Goal: Transaction & Acquisition: Obtain resource

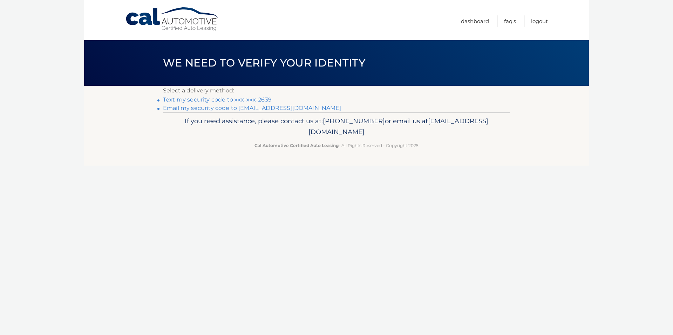
click at [193, 100] on link "Text my security code to xxx-xxx-2639" at bounding box center [217, 99] width 109 height 7
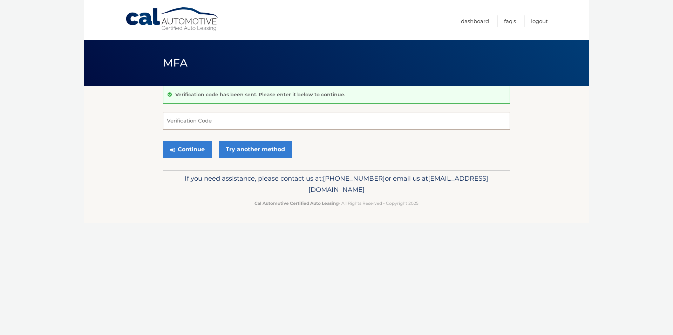
click at [182, 121] on input "Verification Code" at bounding box center [336, 121] width 347 height 18
type input "685393"
click at [190, 155] on button "Continue" at bounding box center [187, 150] width 49 height 18
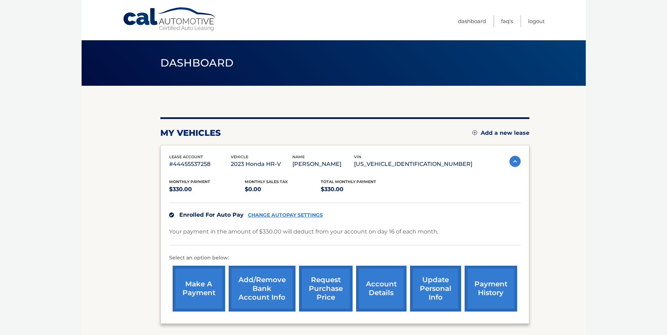
click at [517, 160] on img at bounding box center [515, 161] width 11 height 11
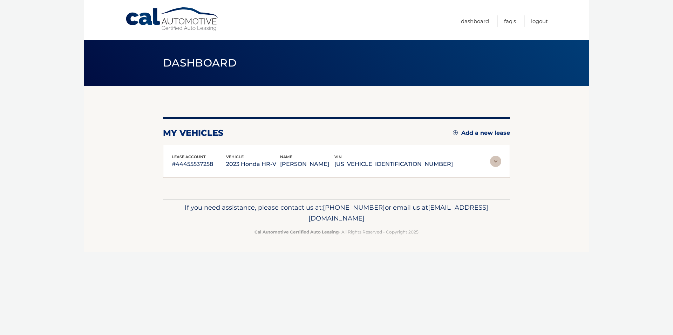
click at [517, 160] on section "my vehicles Add a new lease lease account #44455537258 vehicle 2023 Honda HR-V …" at bounding box center [336, 142] width 505 height 113
click at [494, 162] on img at bounding box center [495, 161] width 11 height 11
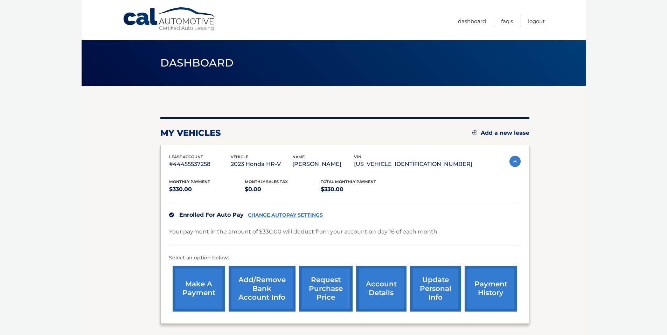
click at [369, 291] on link "account details" at bounding box center [381, 289] width 50 height 46
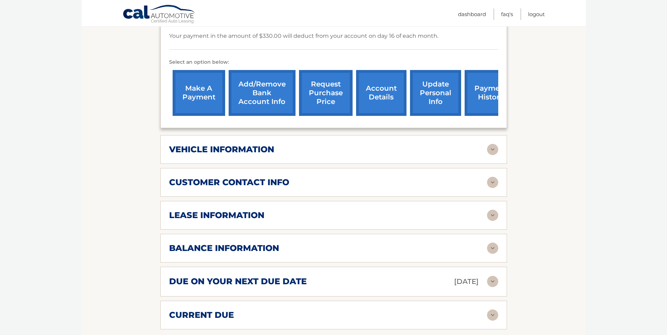
scroll to position [210, 0]
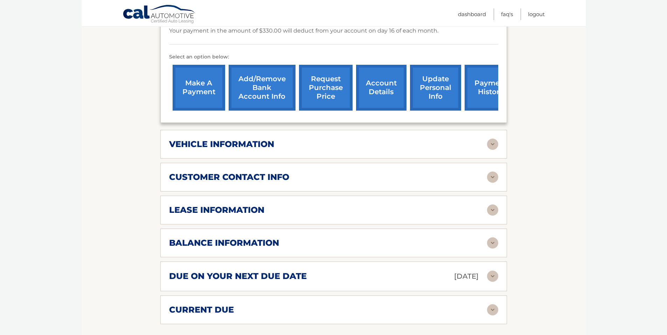
click at [234, 245] on h2 "balance information" at bounding box center [224, 243] width 110 height 11
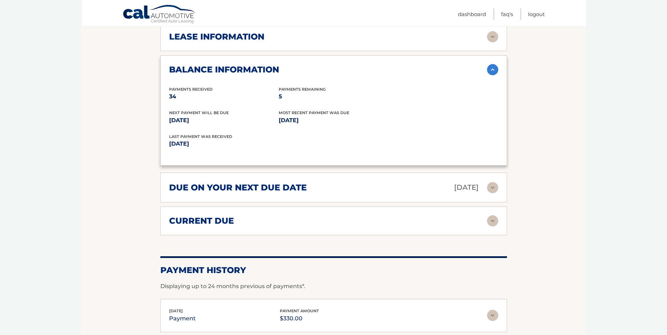
scroll to position [385, 0]
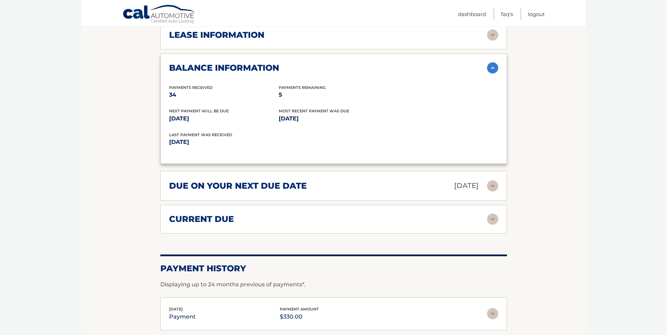
click at [227, 218] on h2 "current due" at bounding box center [201, 219] width 65 height 11
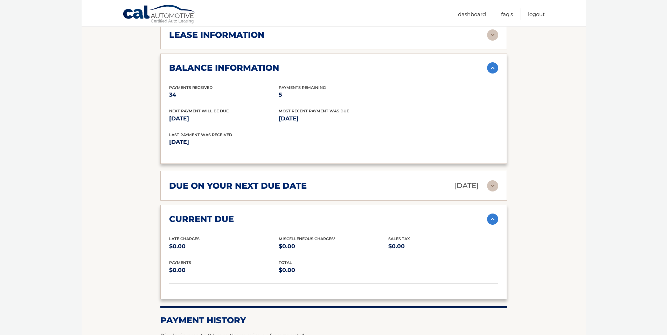
click at [227, 218] on h2 "current due" at bounding box center [201, 219] width 65 height 11
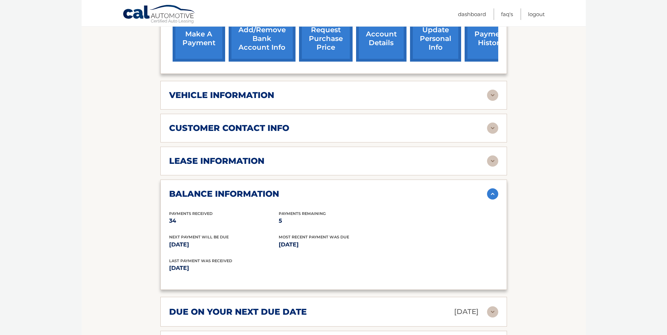
scroll to position [242, 0]
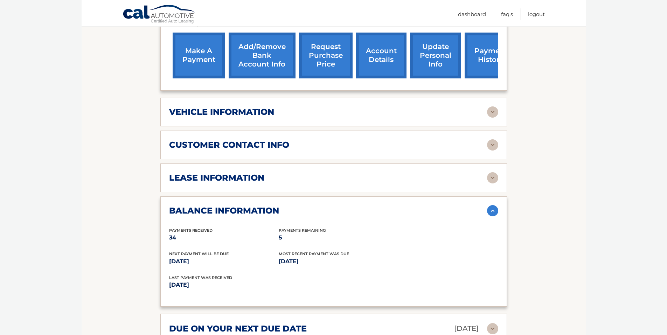
click at [326, 56] on link "request purchase price" at bounding box center [326, 56] width 54 height 46
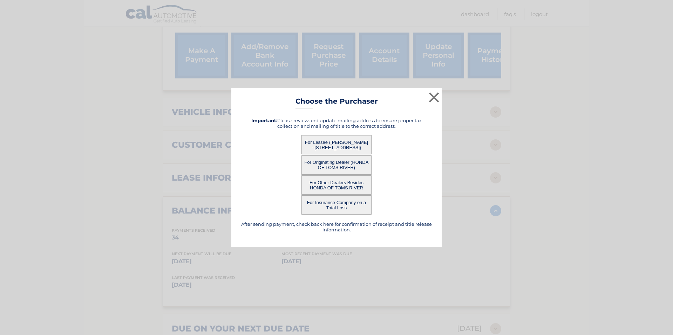
click at [343, 145] on button "For Lessee ([PERSON_NAME] - [STREET_ADDRESS])" at bounding box center [336, 144] width 70 height 19
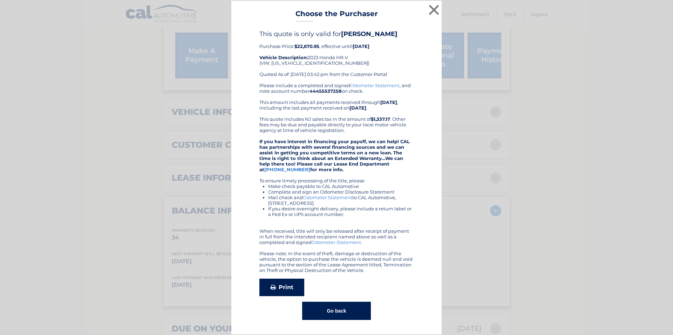
click at [284, 287] on link "Print" at bounding box center [281, 288] width 45 height 18
click at [434, 10] on button "×" at bounding box center [434, 10] width 14 height 14
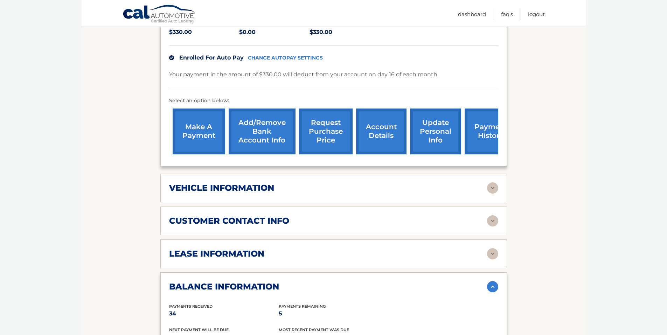
scroll to position [137, 0]
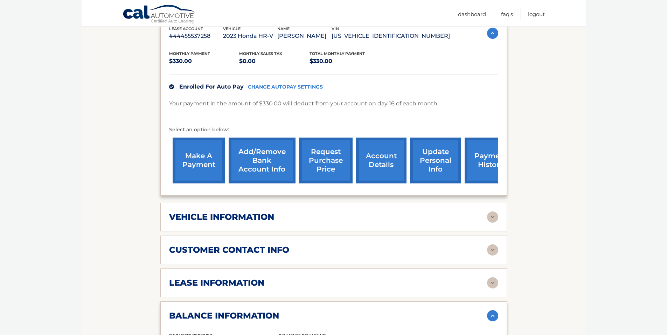
click at [375, 163] on link "account details" at bounding box center [381, 161] width 50 height 46
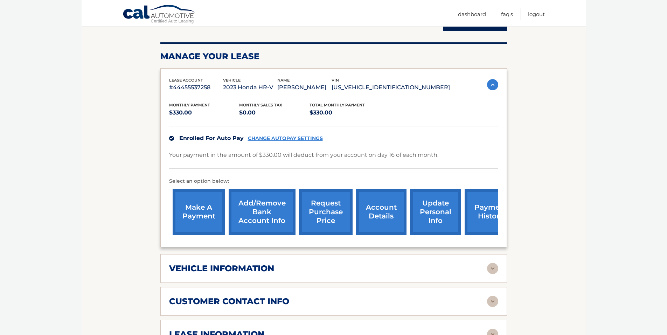
scroll to position [67, 0]
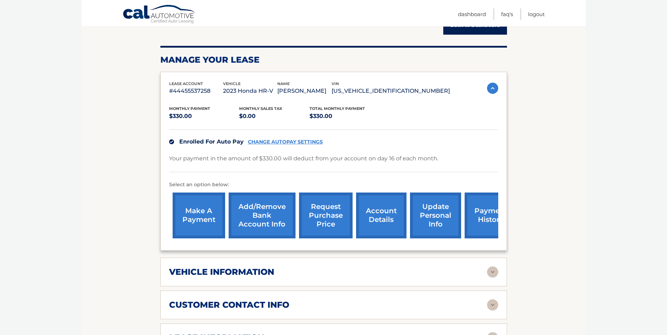
scroll to position [70, 0]
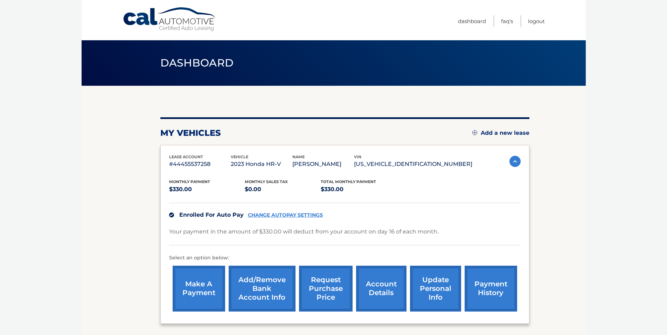
drag, startPoint x: 98, startPoint y: 8, endPoint x: 300, endPoint y: 35, distance: 203.6
click at [300, 35] on div "Cal Automotive Menu Dashboard FAQ's Logout" at bounding box center [334, 20] width 505 height 40
click at [327, 293] on link "request purchase price" at bounding box center [326, 289] width 54 height 46
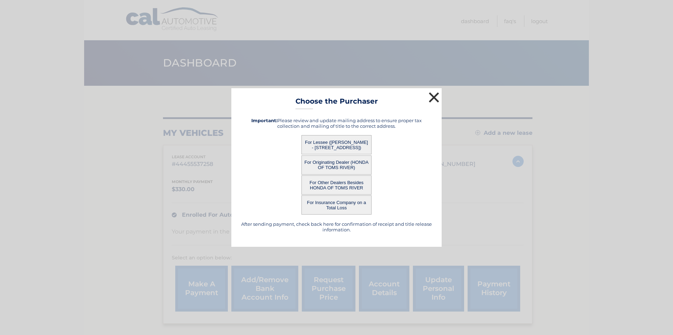
click at [435, 96] on button "×" at bounding box center [434, 97] width 14 height 14
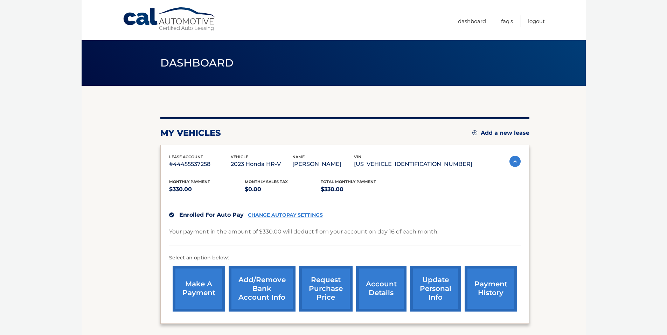
click at [383, 291] on link "account details" at bounding box center [381, 289] width 50 height 46
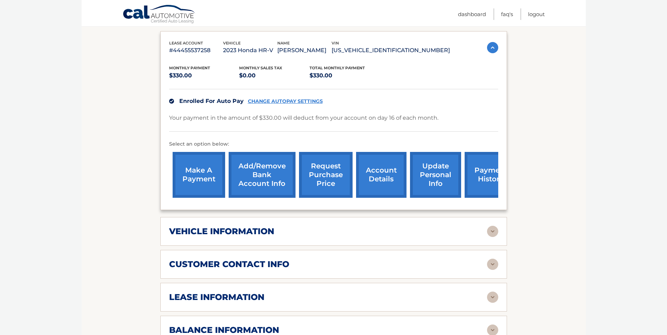
scroll to position [140, 0]
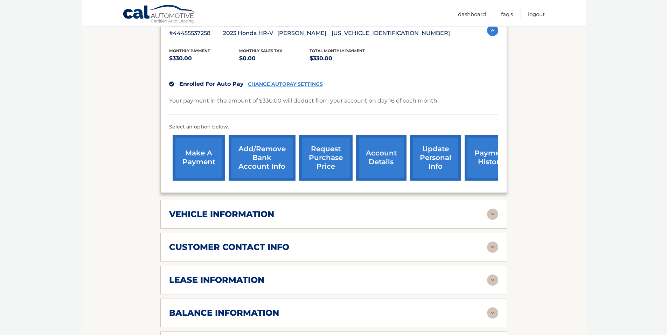
click at [252, 216] on h2 "vehicle information" at bounding box center [221, 214] width 105 height 11
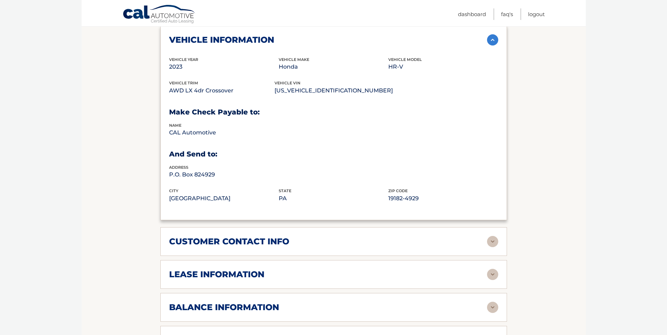
scroll to position [315, 0]
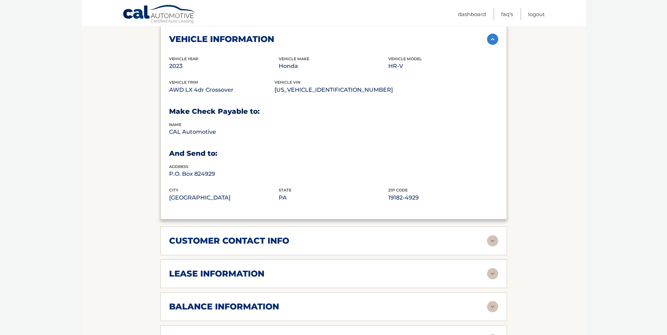
click at [275, 249] on div "customer contact info full name [PERSON_NAME] street address [STREET_ADDRESS] c…" at bounding box center [333, 241] width 347 height 29
click at [280, 241] on h2 "customer contact info" at bounding box center [229, 241] width 120 height 11
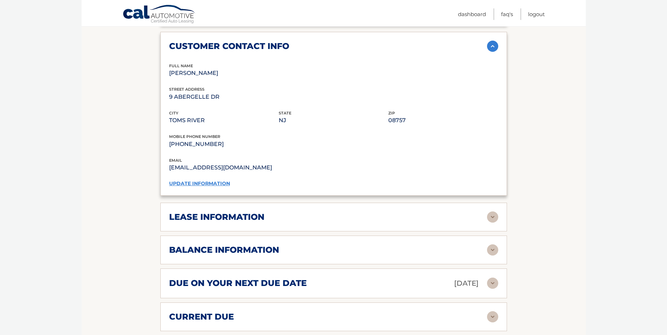
scroll to position [526, 0]
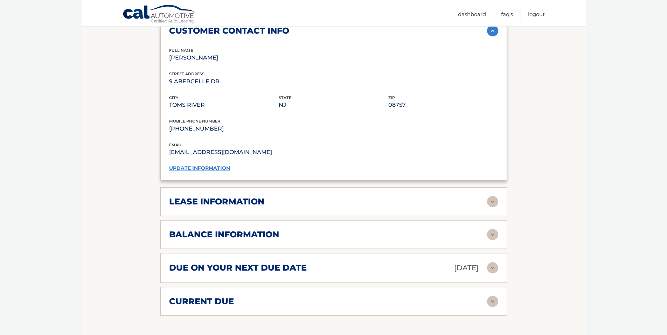
click at [258, 203] on h2 "lease information" at bounding box center [216, 202] width 95 height 11
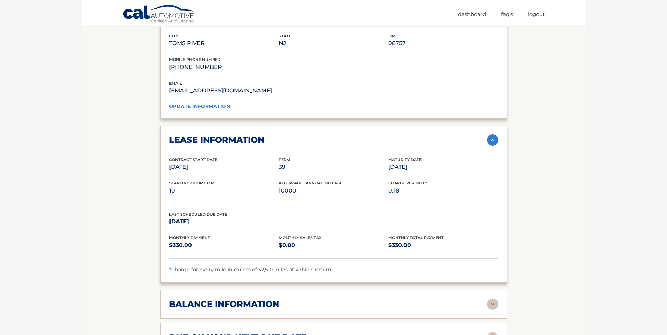
scroll to position [561, 0]
